Goal: Find specific page/section: Find specific page/section

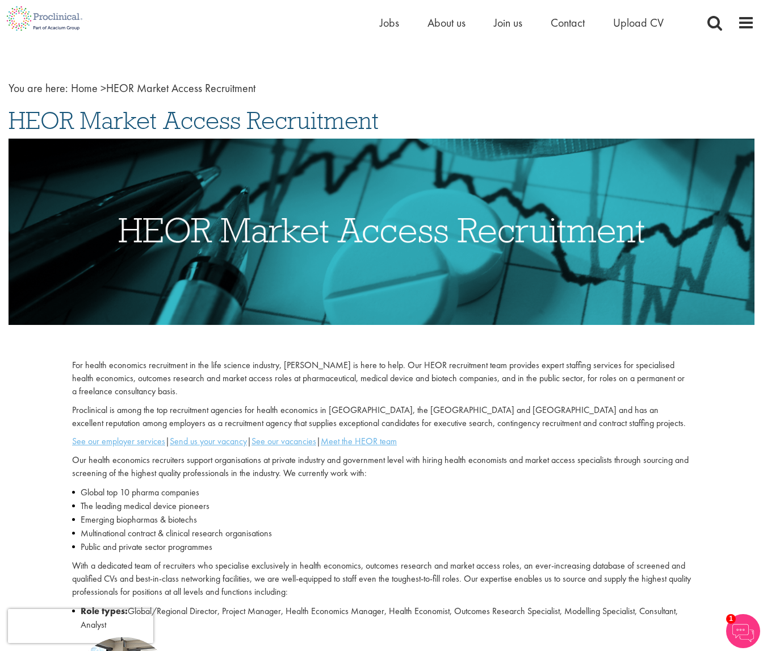
scroll to position [30, 0]
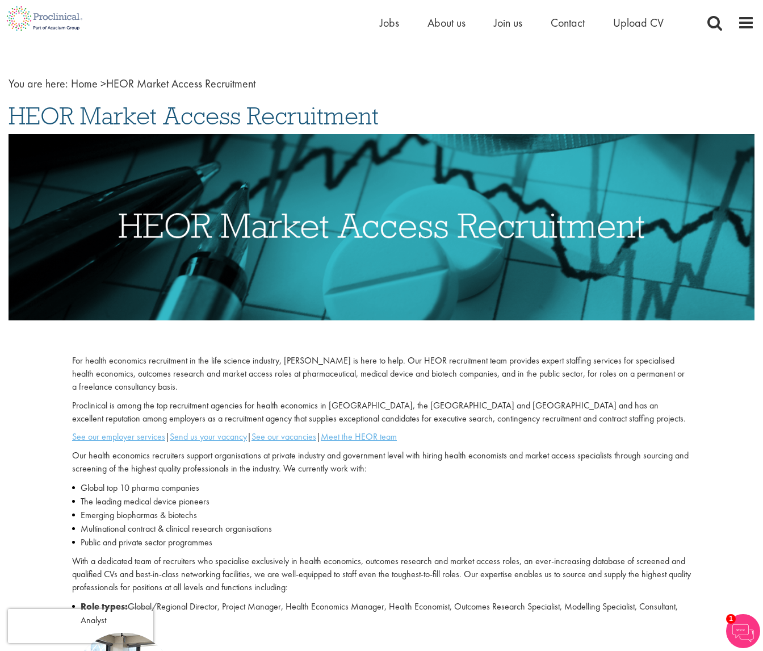
click at [583, 424] on p "Proclinical is among the top recruitment agencies for health economics in [GEOG…" at bounding box center [381, 412] width 619 height 26
click at [121, 439] on u "See our employer services" at bounding box center [118, 437] width 93 height 12
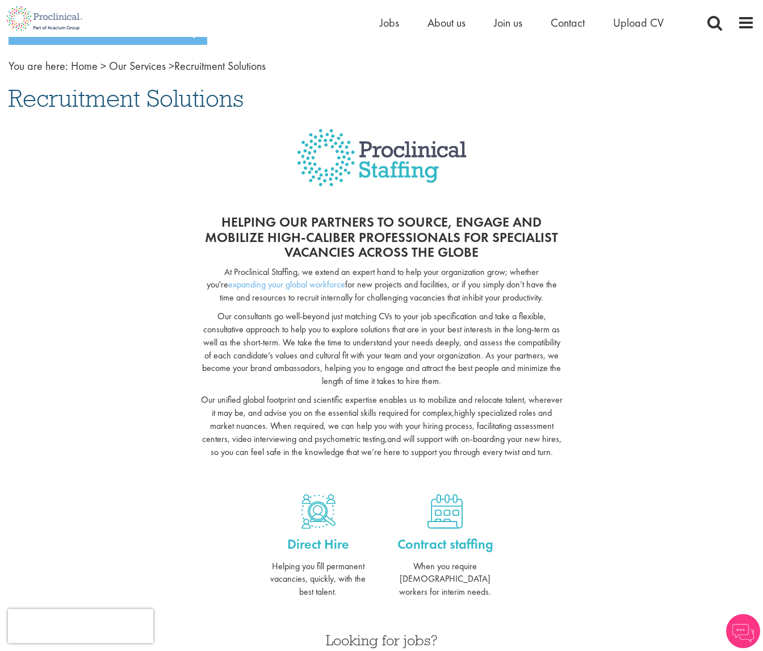
scroll to position [43, 0]
